Goal: Navigation & Orientation: Find specific page/section

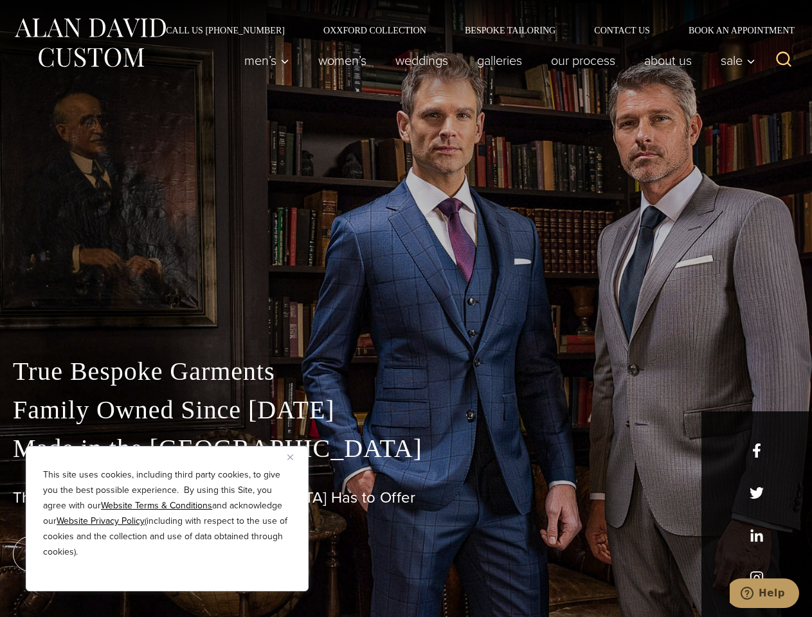
click at [406, 309] on div "True Bespoke Garments Family Owned Since [DATE] Made in [GEOGRAPHIC_DATA] The B…" at bounding box center [406, 452] width 812 height 329
click at [295, 457] on button "Close" at bounding box center [294, 456] width 15 height 15
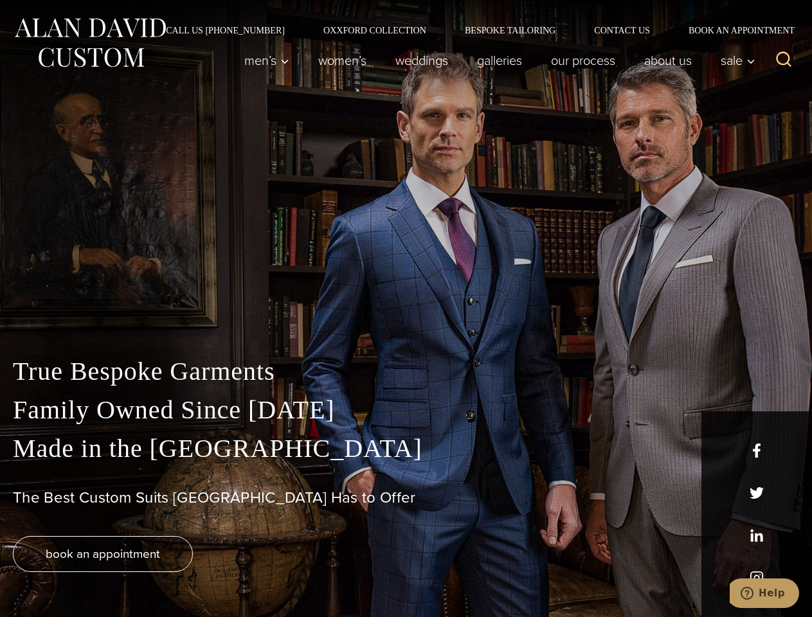
click at [167, 574] on div "True Bespoke Garments Family Owned Since [DATE] Made in [GEOGRAPHIC_DATA] The B…" at bounding box center [406, 484] width 812 height 265
click at [784, 60] on icon "Search" at bounding box center [784, 59] width 19 height 19
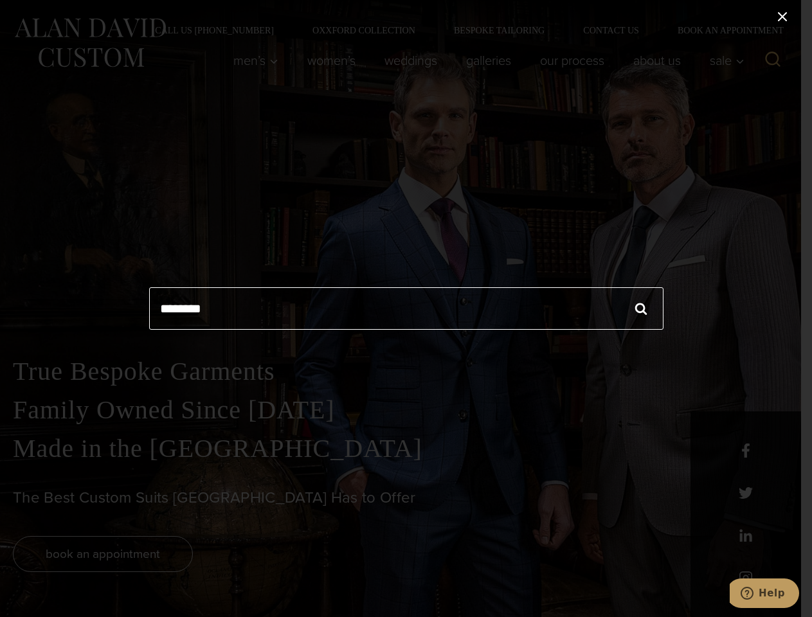
click at [753, 593] on icon "Help" at bounding box center [747, 593] width 13 height 13
